Goal: Task Accomplishment & Management: Manage account settings

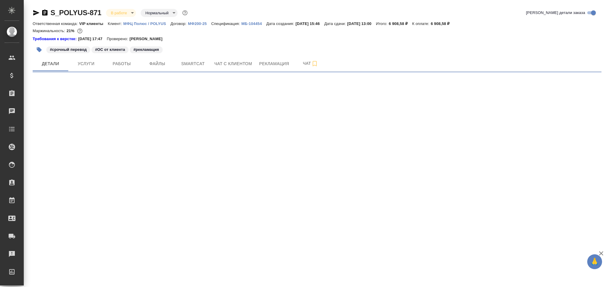
select select "RU"
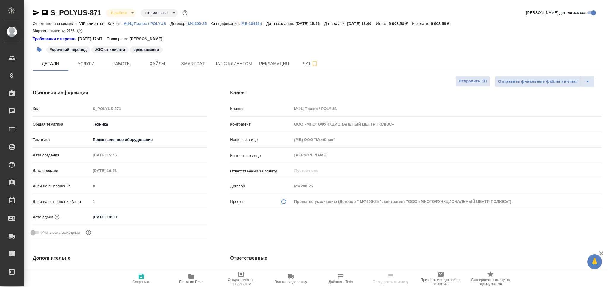
type textarea "x"
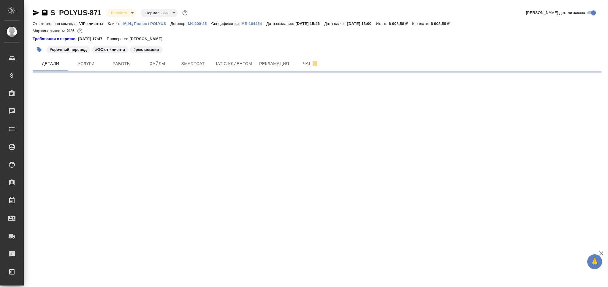
select select "RU"
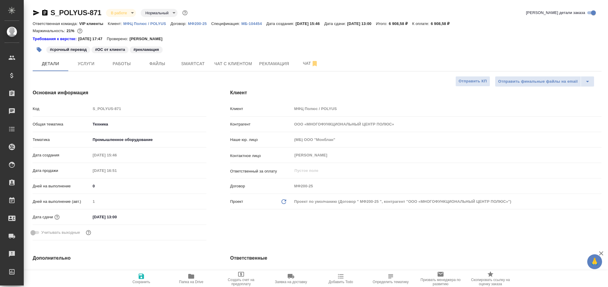
type textarea "x"
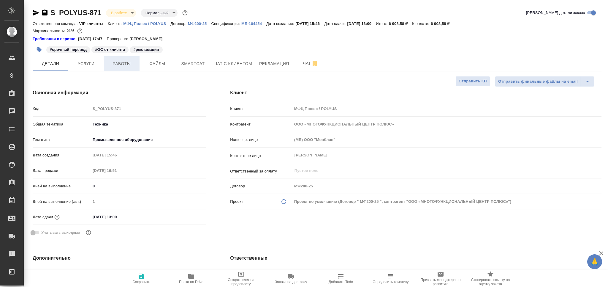
type textarea "x"
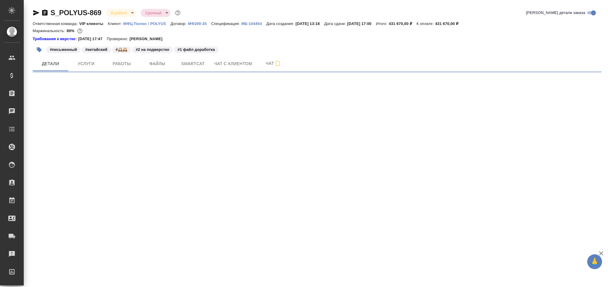
select select "RU"
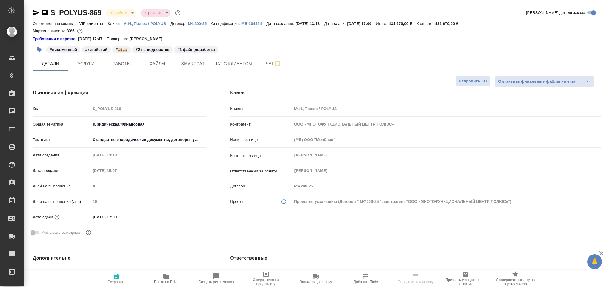
type textarea "x"
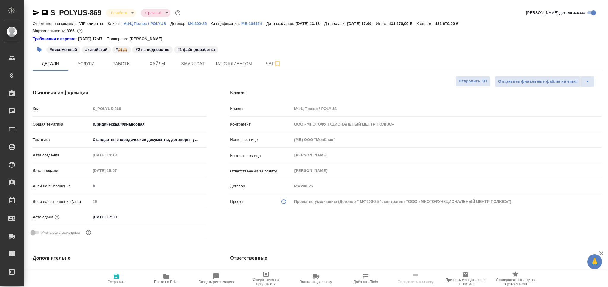
type textarea "x"
click at [123, 60] on span "Работы" at bounding box center [121, 63] width 29 height 7
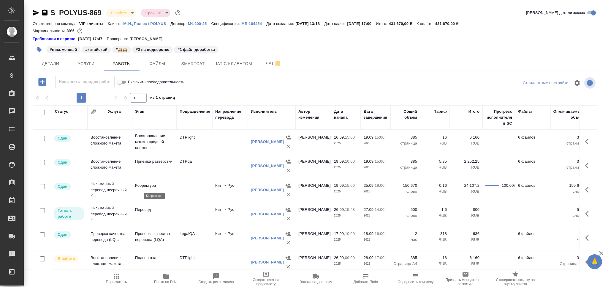
click at [165, 184] on p "Корректура" at bounding box center [154, 185] width 39 height 6
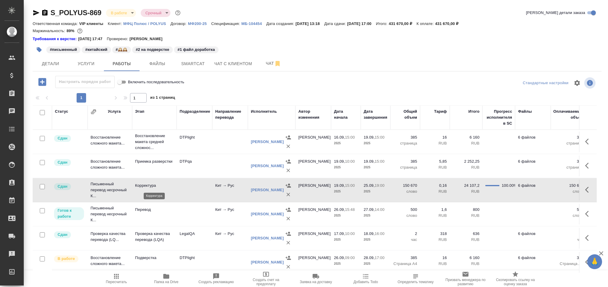
click at [165, 184] on p "Корректура" at bounding box center [154, 185] width 39 height 6
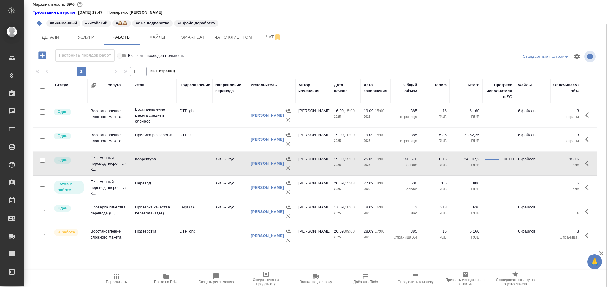
click at [177, 238] on td "DTPlight" at bounding box center [195, 235] width 36 height 21
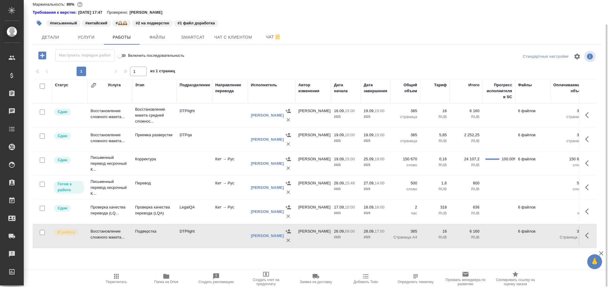
click at [177, 238] on td "DTPlight" at bounding box center [195, 235] width 36 height 21
click at [39, 23] on icon "button" at bounding box center [39, 23] width 5 height 5
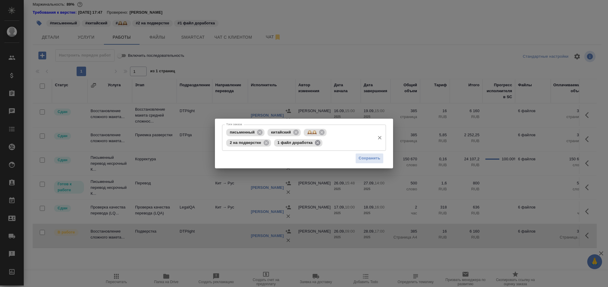
click at [315, 142] on icon at bounding box center [317, 142] width 5 height 5
click at [265, 142] on icon at bounding box center [265, 142] width 5 height 5
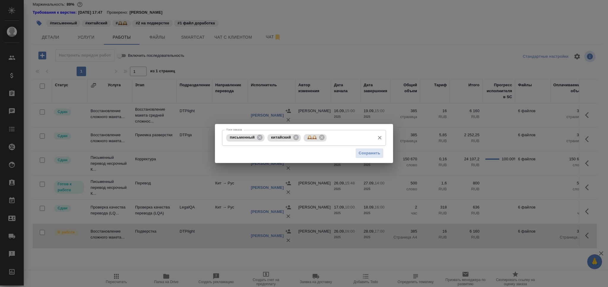
click at [344, 137] on input "Тэги заказа" at bounding box center [350, 137] width 44 height 10
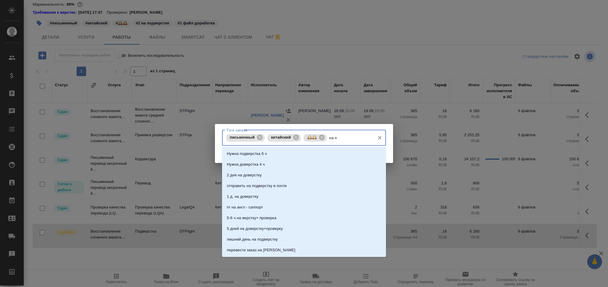
type input "на по"
click at [268, 192] on li "на подверстке" at bounding box center [304, 196] width 164 height 11
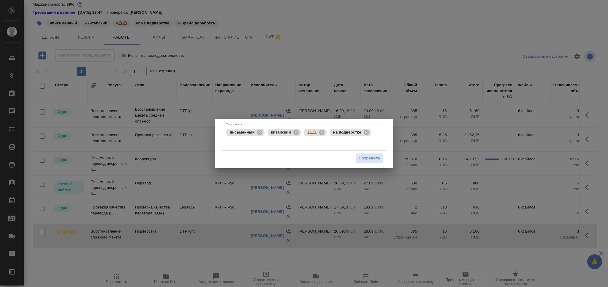
click at [377, 151] on div "Сохранить" at bounding box center [304, 158] width 164 height 15
click at [374, 158] on span "Сохранить" at bounding box center [370, 158] width 22 height 7
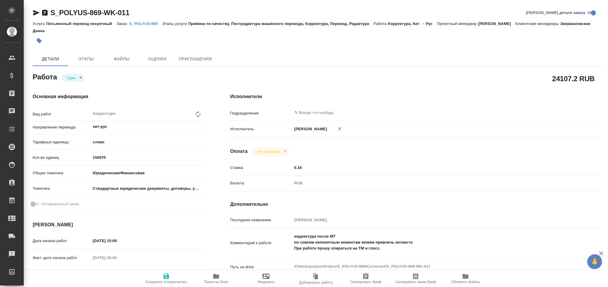
type textarea "x"
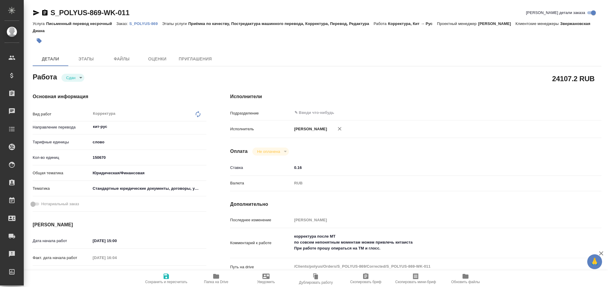
type textarea "x"
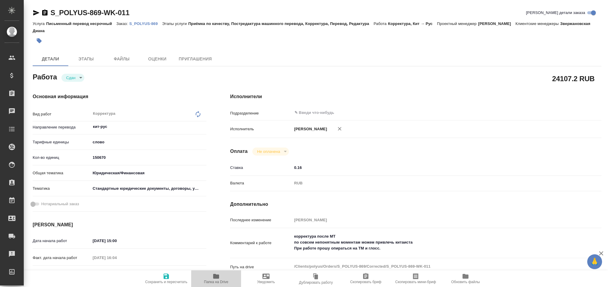
click at [214, 277] on icon "button" at bounding box center [216, 275] width 6 height 5
type textarea "x"
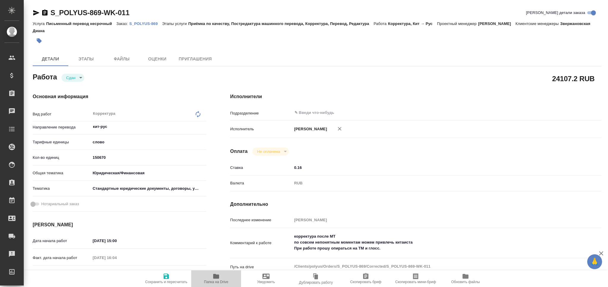
type textarea "x"
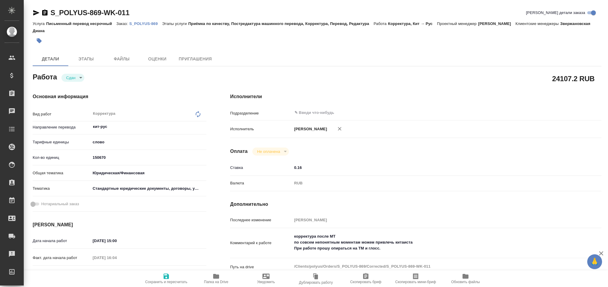
type textarea "x"
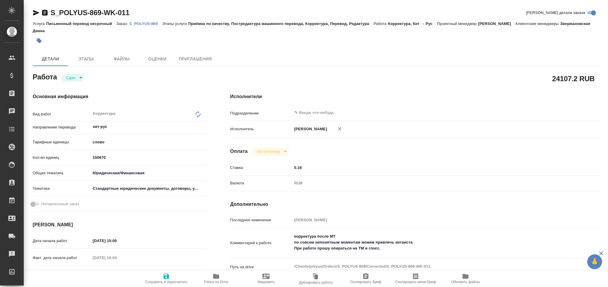
type textarea "x"
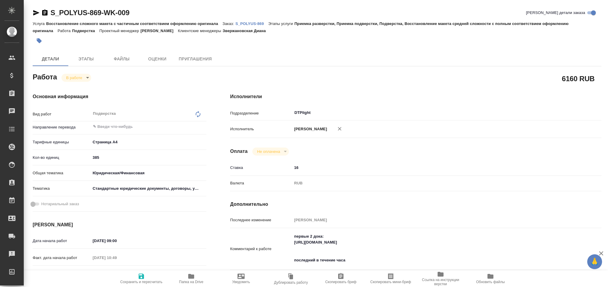
type textarea "x"
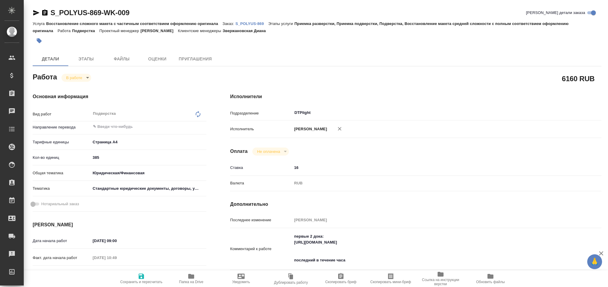
type textarea "x"
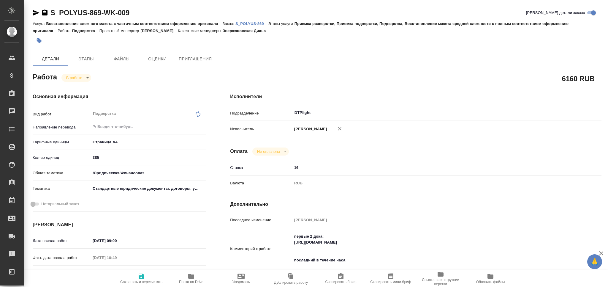
type textarea "x"
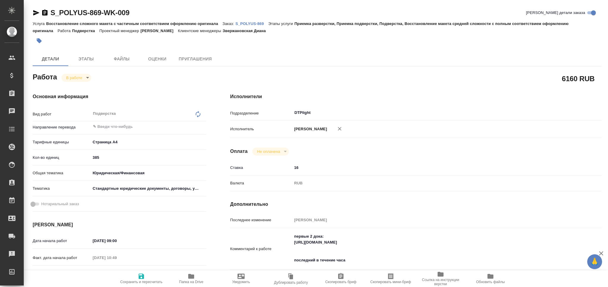
click at [35, 10] on icon "button" at bounding box center [36, 12] width 7 height 7
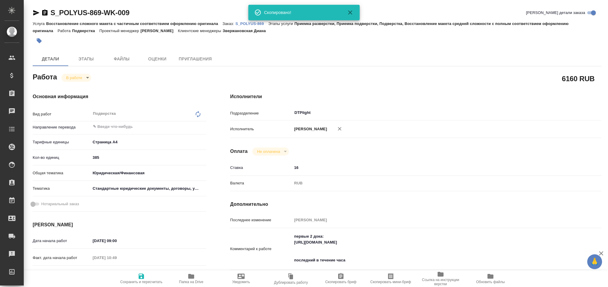
type textarea "x"
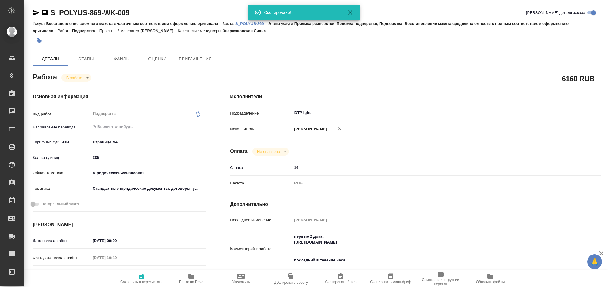
type textarea "x"
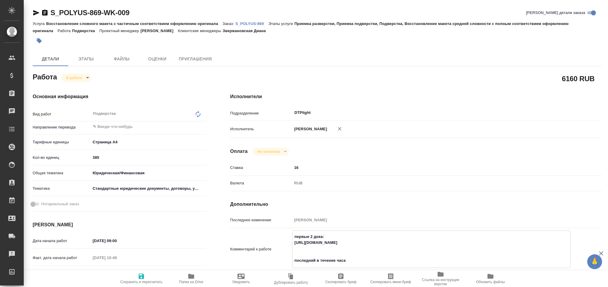
click at [325, 246] on textarea "первые 2 дока: https://drive.awatera.com/apps/files/?dir=/Shares/polyus/Orders/…" at bounding box center [431, 248] width 278 height 34
click at [329, 243] on textarea "первые 2 дока: https://drive.awatera.com/apps/files/?dir=/Shares/polyus/Orders/…" at bounding box center [431, 248] width 278 height 34
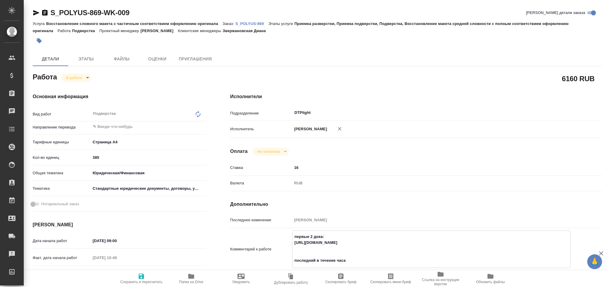
click at [329, 243] on textarea "первые 2 дока: https://drive.awatera.com/apps/files/?dir=/Shares/polyus/Orders/…" at bounding box center [431, 248] width 278 height 34
type textarea "x"
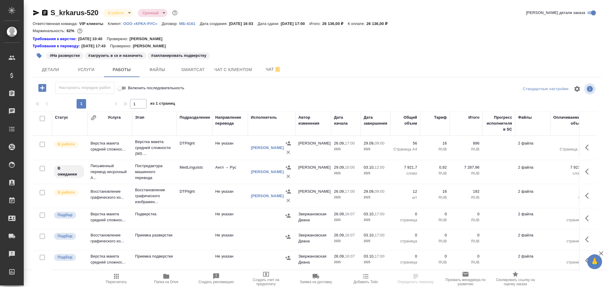
click at [124, 279] on span "Пересчитать" at bounding box center [116, 281] width 21 height 4
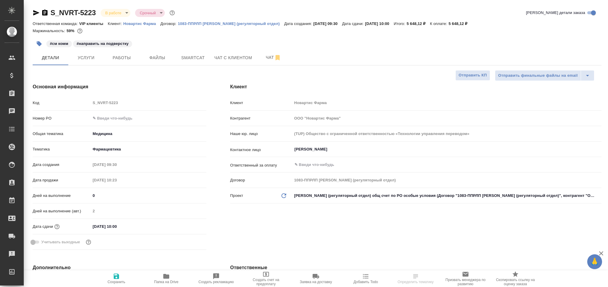
select select "RU"
type textarea "x"
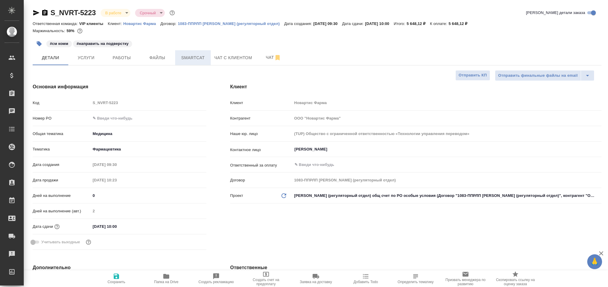
type textarea "x"
click at [122, 58] on span "Работы" at bounding box center [121, 57] width 29 height 7
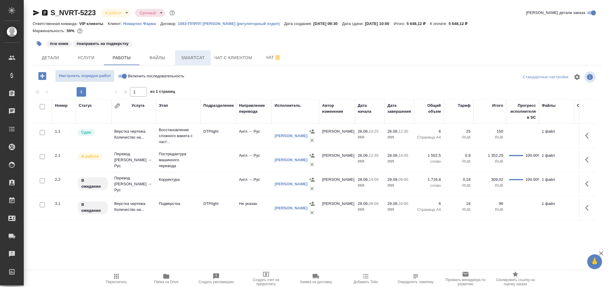
click at [185, 57] on span "Smartcat" at bounding box center [193, 57] width 29 height 7
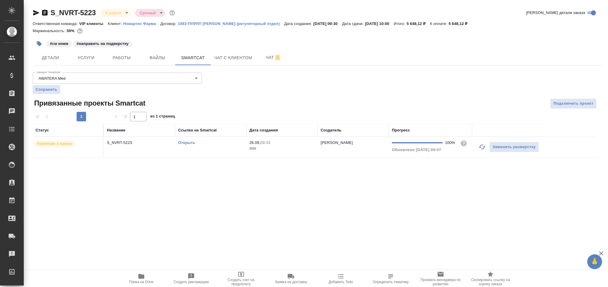
click at [187, 143] on link "Открыть" at bounding box center [186, 142] width 17 height 4
click at [129, 63] on button "Работы" at bounding box center [122, 57] width 36 height 15
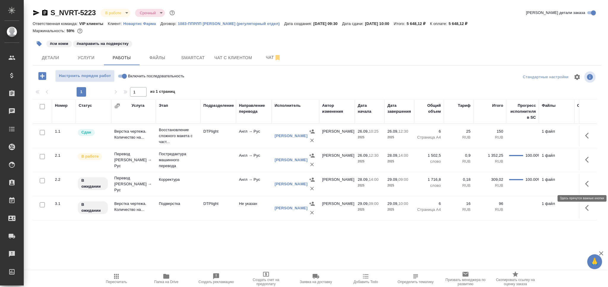
click at [588, 186] on icon "button" at bounding box center [587, 184] width 4 height 6
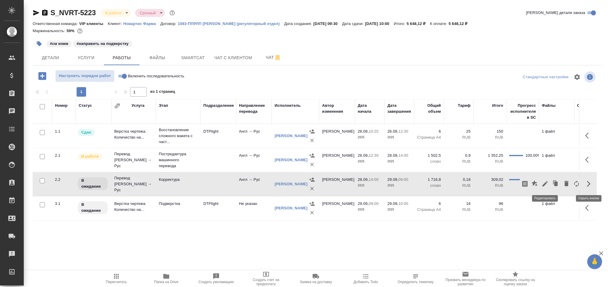
click at [544, 183] on icon "button" at bounding box center [544, 183] width 5 height 5
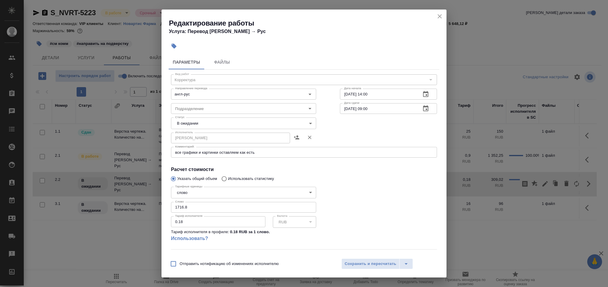
click at [197, 124] on body "🙏 .cls-1 fill:#fff; AWATERA Grabko [PERSON_NAME] Спецификации Заказы 0 Чаты Tod…" at bounding box center [304, 143] width 608 height 287
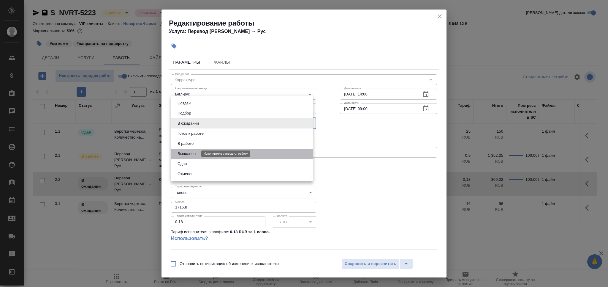
click at [196, 151] on button "Выполнен" at bounding box center [187, 153] width 22 height 7
type input "completed"
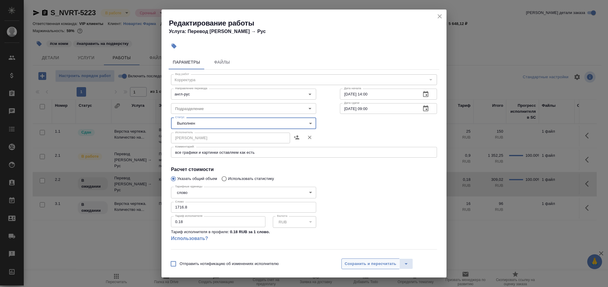
click at [373, 264] on span "Сохранить и пересчитать" at bounding box center [371, 263] width 52 height 7
click at [438, 18] on icon "close" at bounding box center [440, 16] width 4 height 4
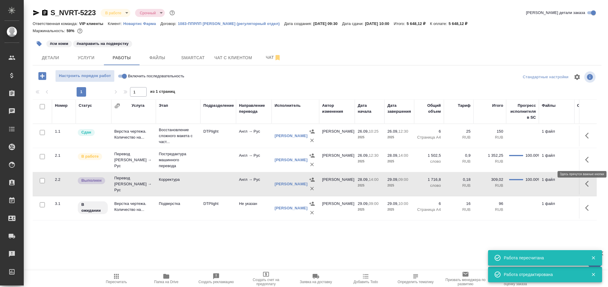
click at [589, 162] on icon "button" at bounding box center [588, 159] width 7 height 7
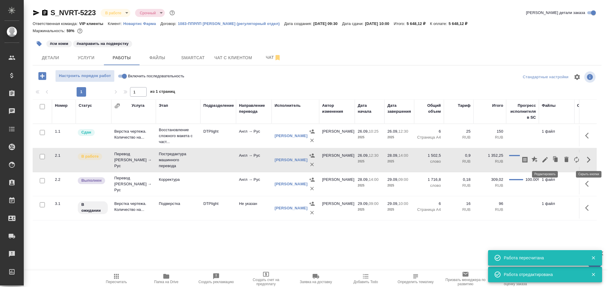
click at [544, 160] on icon "button" at bounding box center [545, 159] width 7 height 7
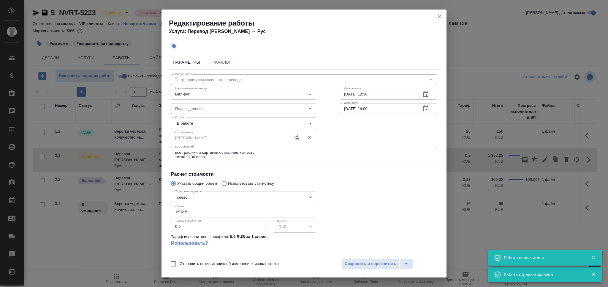
click at [209, 121] on body "🙏 .cls-1 fill:#fff; AWATERA Grabko [PERSON_NAME] Спецификации Заказы 0 Чаты Tod…" at bounding box center [304, 143] width 608 height 287
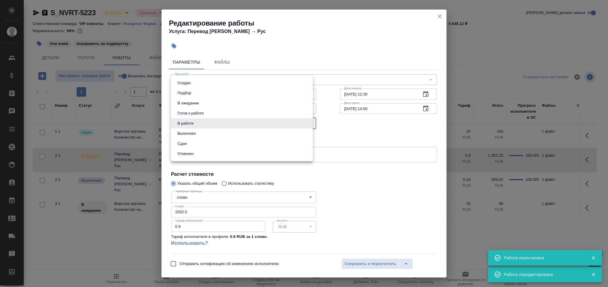
click at [198, 134] on li "Выполнен" at bounding box center [242, 133] width 142 height 10
type input "completed"
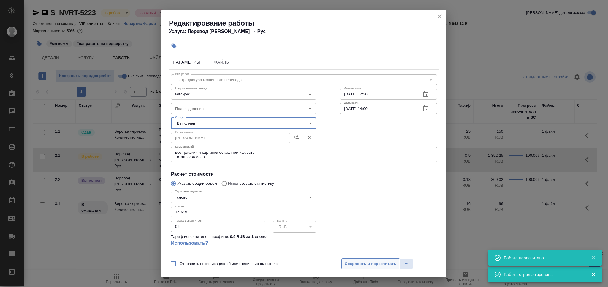
click at [374, 267] on button "Сохранить и пересчитать" at bounding box center [370, 263] width 58 height 11
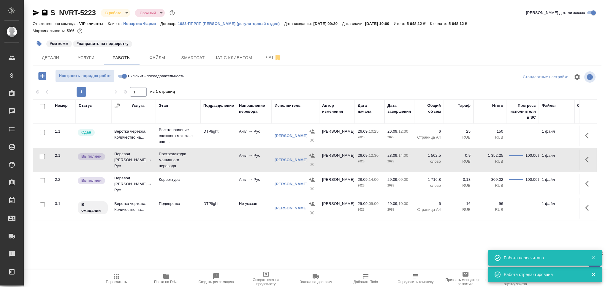
click at [120, 276] on span "Пересчитать" at bounding box center [116, 277] width 43 height 11
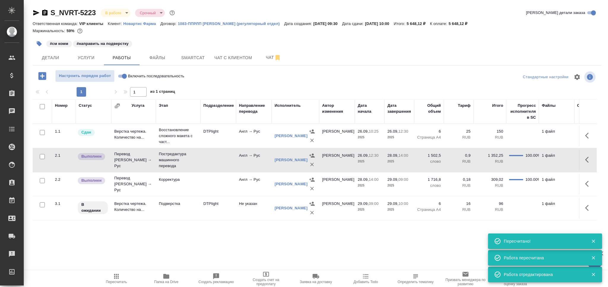
click at [141, 203] on td "Верстка чертежа. Количество на..." at bounding box center [133, 207] width 45 height 21
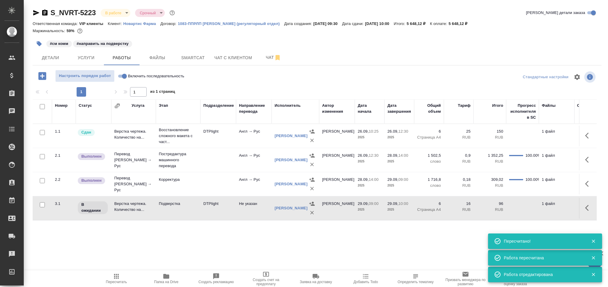
click at [143, 205] on td "Верстка чертежа. Количество на..." at bounding box center [133, 207] width 45 height 21
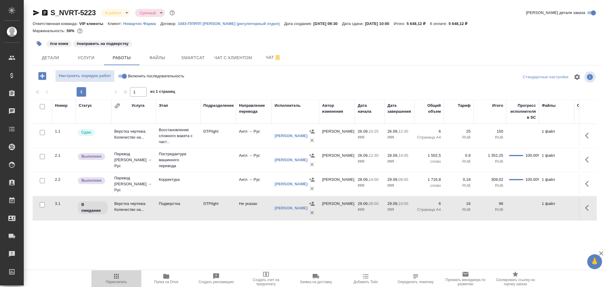
click at [113, 278] on icon "button" at bounding box center [116, 275] width 7 height 7
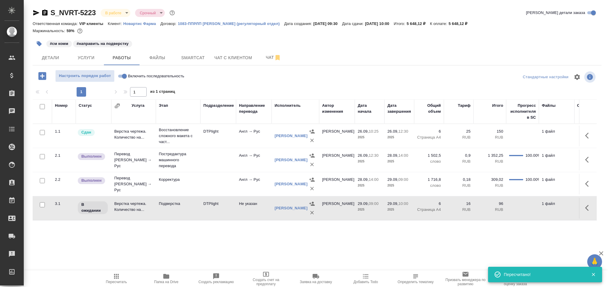
click at [39, 42] on icon "button" at bounding box center [39, 43] width 5 height 5
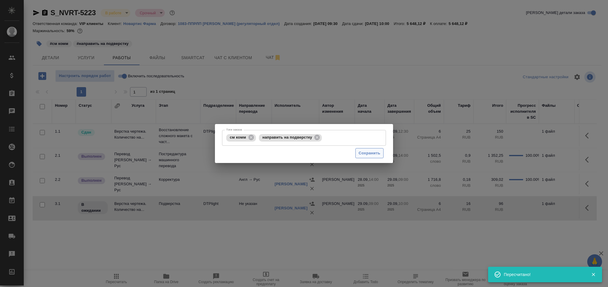
click at [376, 153] on span "Сохранить" at bounding box center [370, 153] width 22 height 7
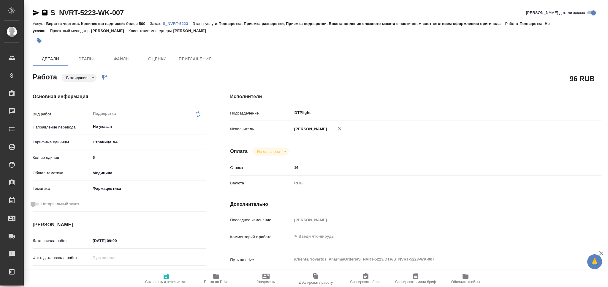
type textarea "x"
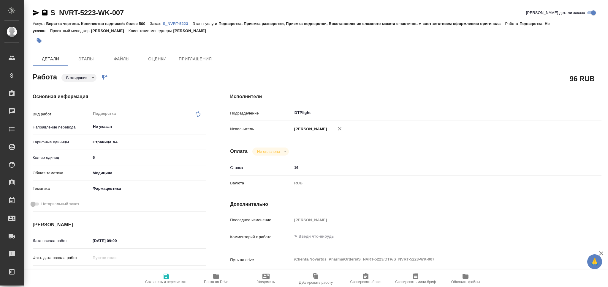
type textarea "x"
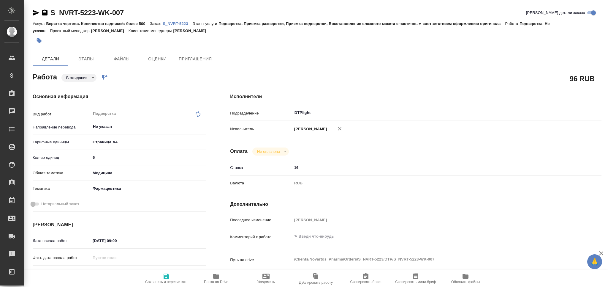
type textarea "x"
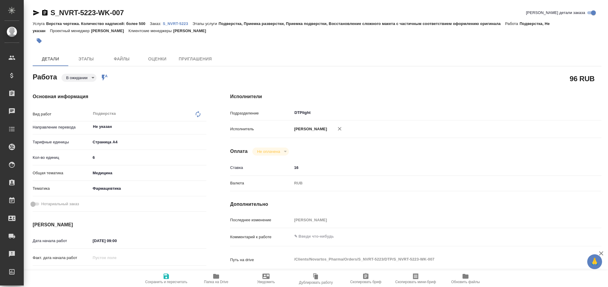
type textarea "x"
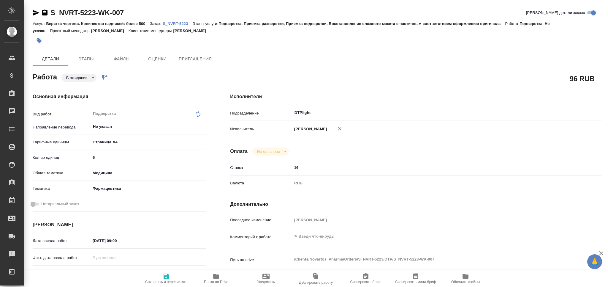
type textarea "x"
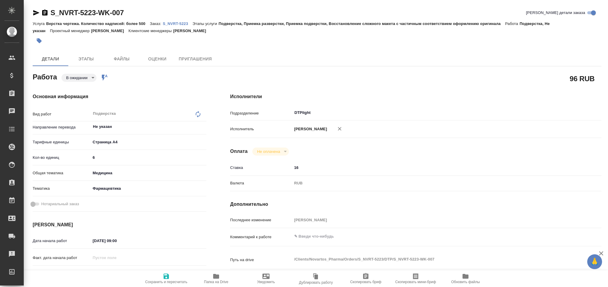
click at [214, 278] on icon "button" at bounding box center [216, 275] width 6 height 5
type textarea "x"
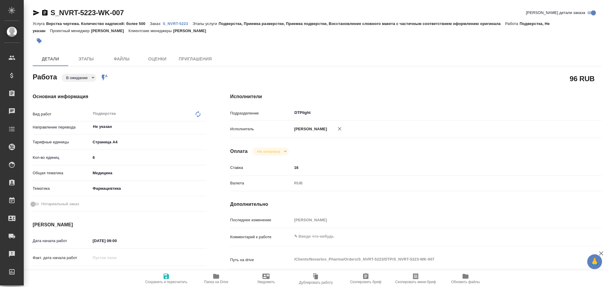
type textarea "x"
click at [322, 238] on textarea at bounding box center [431, 236] width 278 height 10
type textarea "x"
type textarea "g"
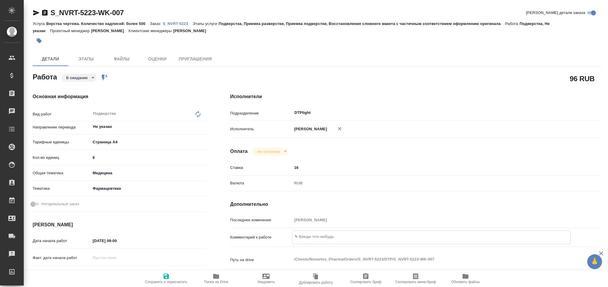
type textarea "x"
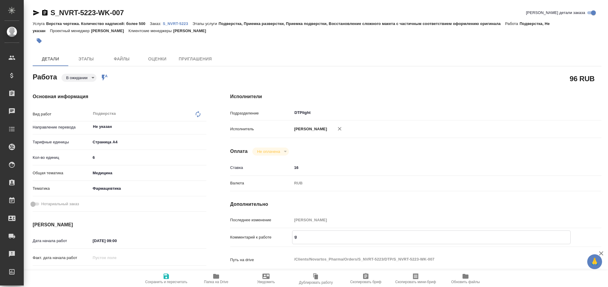
type textarea "gt"
type textarea "x"
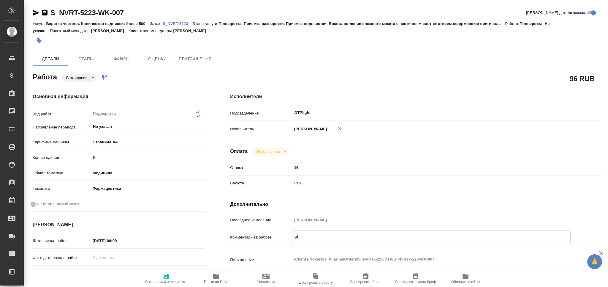
type textarea "g"
type textarea "пере"
type textarea "x"
type textarea "перев"
type textarea "x"
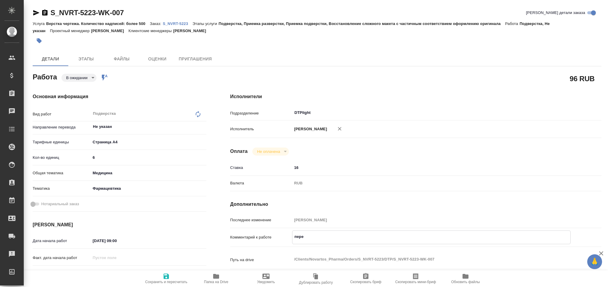
type textarea "x"
type textarea "переве"
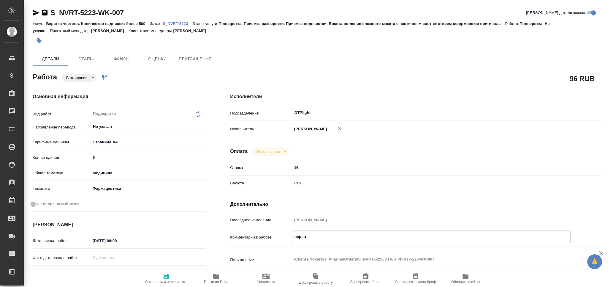
type textarea "x"
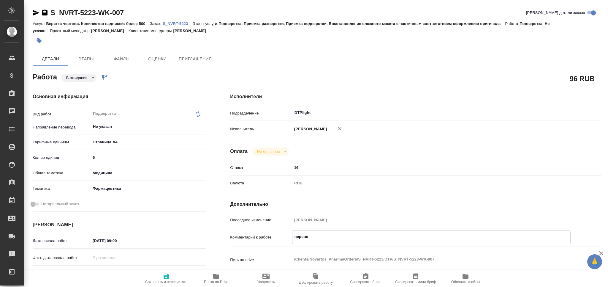
type textarea "перевео"
type textarea "x"
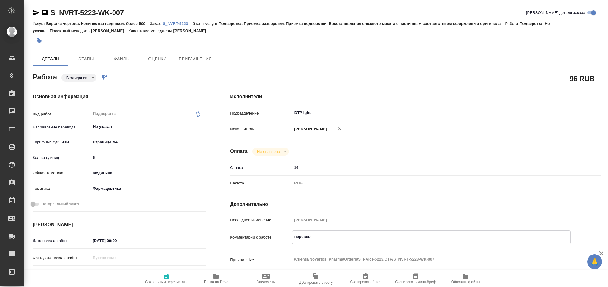
type textarea "x"
type textarea "перевеод"
type textarea "x"
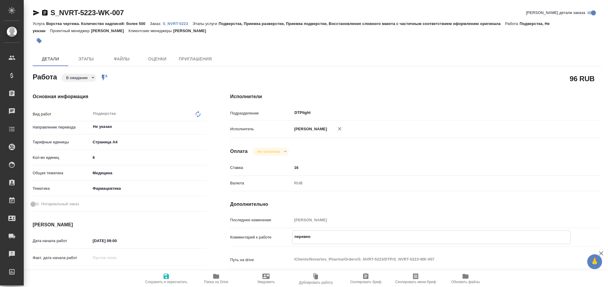
type textarea "x"
type textarea "перевеод"
type textarea "x"
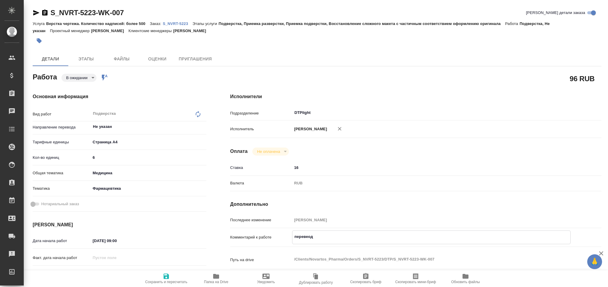
type textarea "x"
type textarea "перевеод в"
type textarea "x"
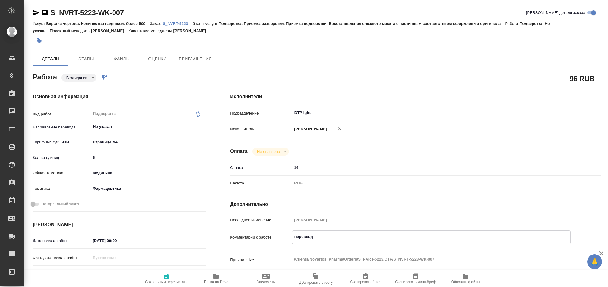
type textarea "x"
type textarea "перевеод в"
type textarea "x"
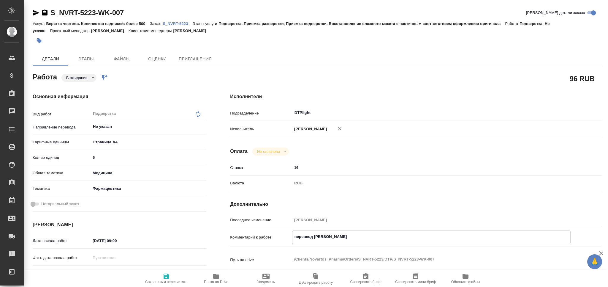
type textarea "x"
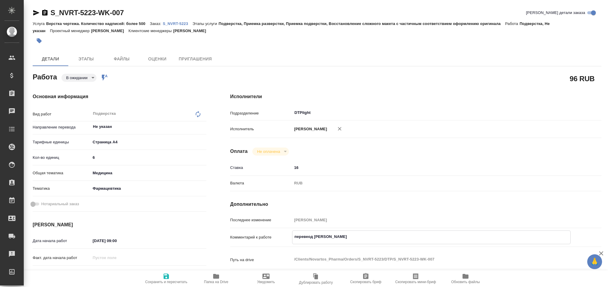
type textarea "перевеод в п"
type textarea "x"
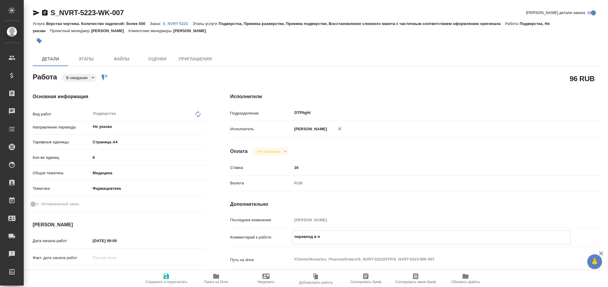
type textarea "перевеод в па"
type textarea "x"
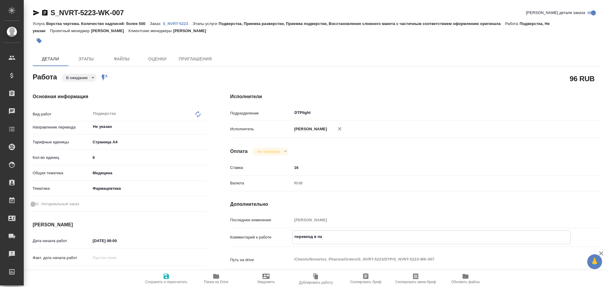
type textarea "x"
type textarea "перевеод в пап"
type textarea "x"
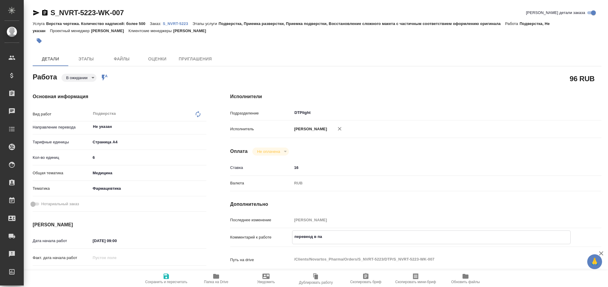
type textarea "x"
type textarea "перевеод в папк"
type textarea "x"
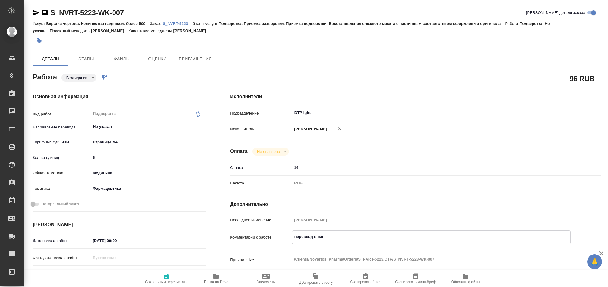
type textarea "x"
type textarea "перевеод в папке"
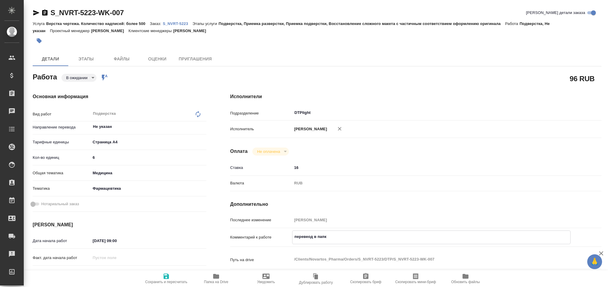
type textarea "x"
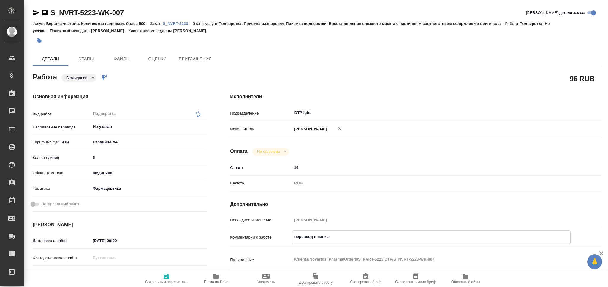
type textarea "перевеод в папке"
type textarea "x"
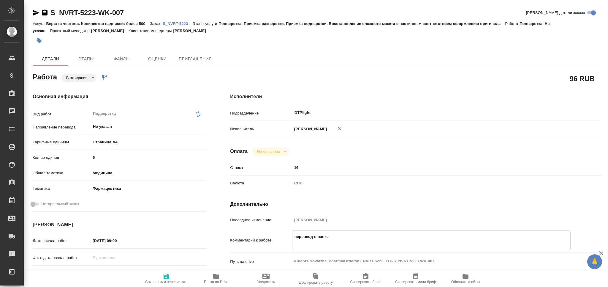
type textarea "перевеод в папке"
type textarea "x"
paste textarea "не разверстан и не переведен нижний колонтитул"
type textarea "x"
type textarea "перевеод в папке не разверстан и не переведен нижний колонтитул"
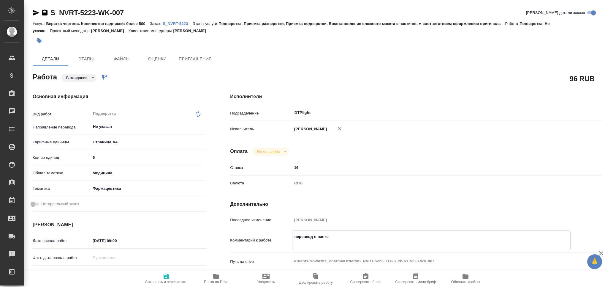
type textarea "x"
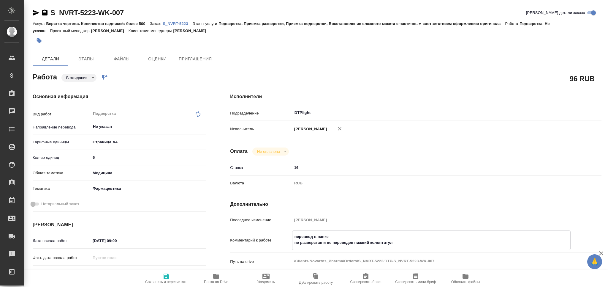
type textarea "перевеод в папке не разверстан и не переведен нижний колонтитул"
type textarea "x"
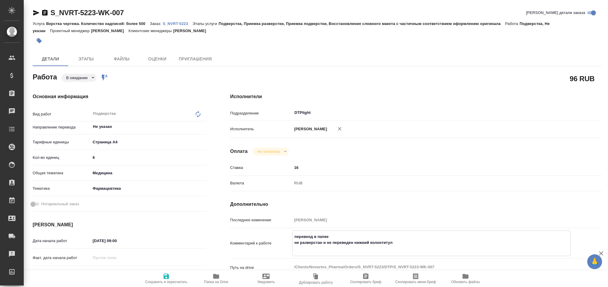
type textarea "x"
type textarea "перевеод в папке не разверстан и не переведен нижний колонтитул"
type textarea "x"
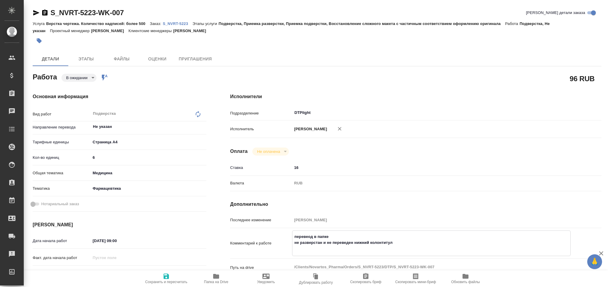
type textarea "x"
type textarea "перевеод в папке не разверстан и не переведен нижний колонтитул Д"
type textarea "x"
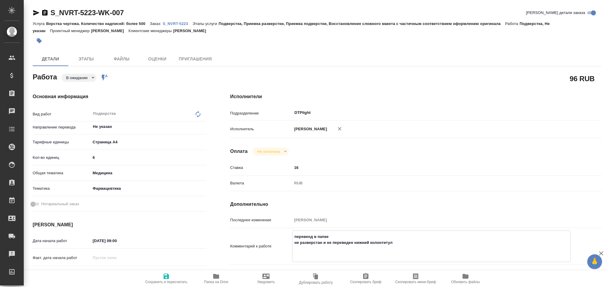
type textarea "x"
type textarea "перевеод в папке не разверстан и не переведен нижний колонтитул До"
type textarea "x"
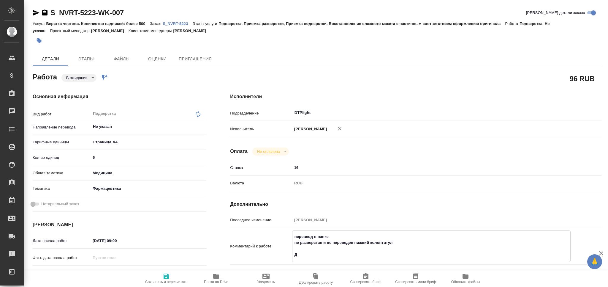
type textarea "x"
type textarea "перевеод в папке не разверстан и не переведен нижний колонтитул Доп"
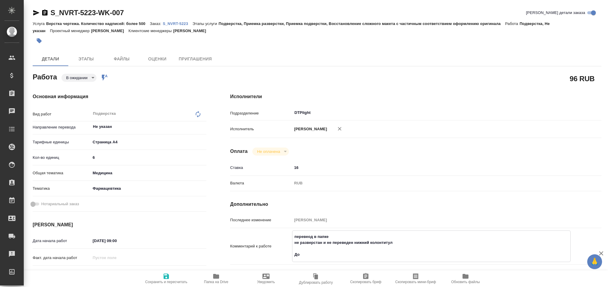
type textarea "x"
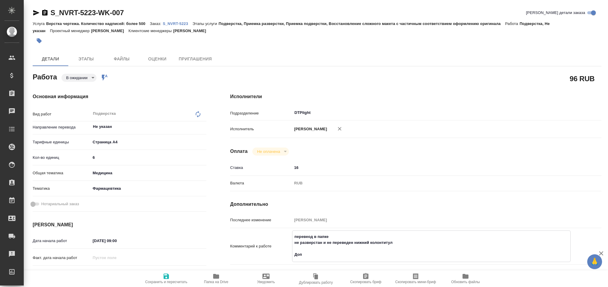
type textarea "перевеод в папке не разверстан и не переведен нижний колонтитул Допе"
type textarea "x"
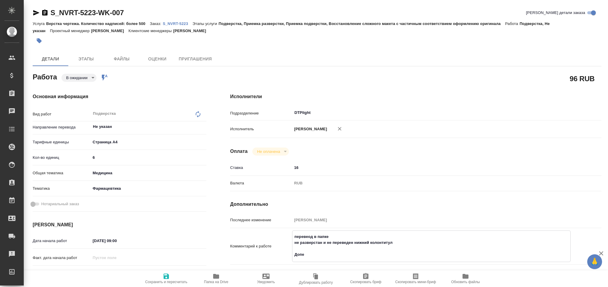
type textarea "x"
type textarea "перевеод в папке не разверстан и не переведен нижний колонтитул Допер"
type textarea "x"
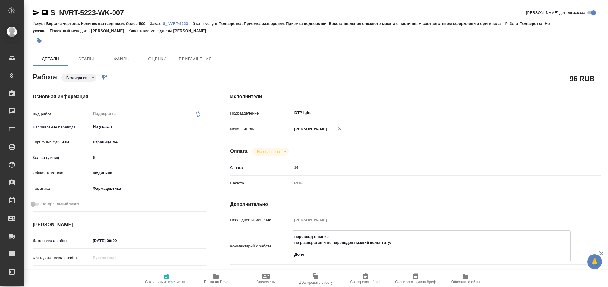
type textarea "x"
type textarea "перевеод в папке не разверстан и не переведен нижний колонтитул Допере"
type textarea "x"
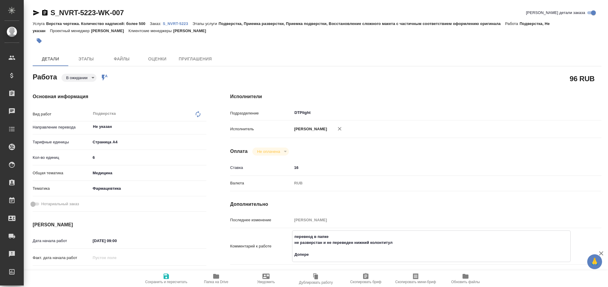
type textarea "x"
type textarea "перевеод в папке не разверстан и не переведен нижний колонтитул Доперев"
type textarea "x"
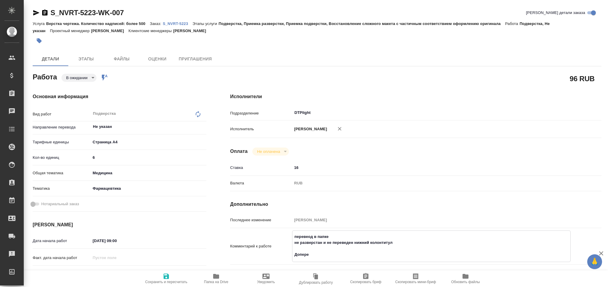
type textarea "x"
type textarea "перевеод в папке не разверстан и не переведен нижний колонтитул Доперево"
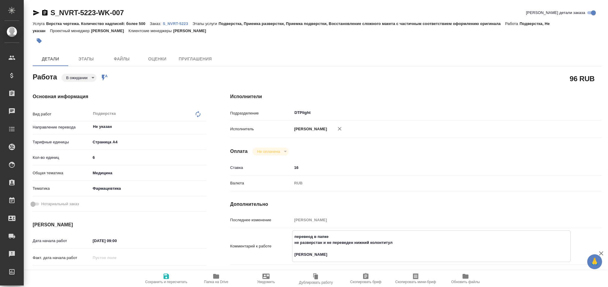
type textarea "x"
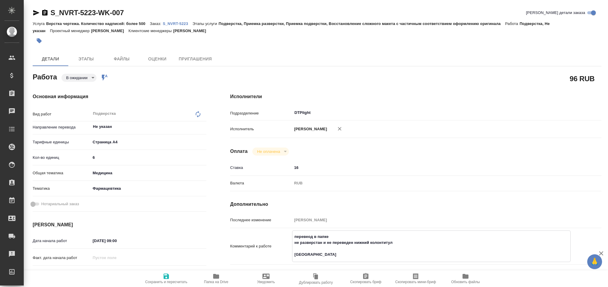
type textarea "перевеод в папке не разверстан и не переведен нижний колонтитул Доперевод"
type textarea "x"
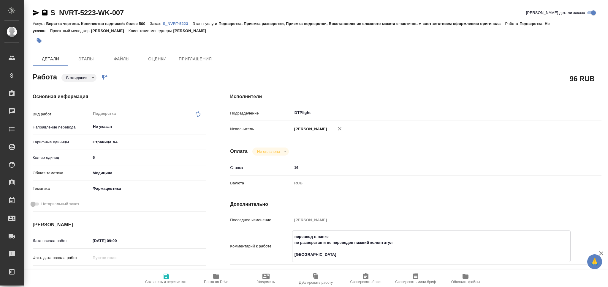
type textarea "x"
type textarea "перевеод в папке не разверстан и не переведен нижний колонтитул Доперевод:"
type textarea "x"
click at [171, 278] on span "Сохранить и пересчитать" at bounding box center [166, 277] width 43 height 11
